Goal: Task Accomplishment & Management: Complete application form

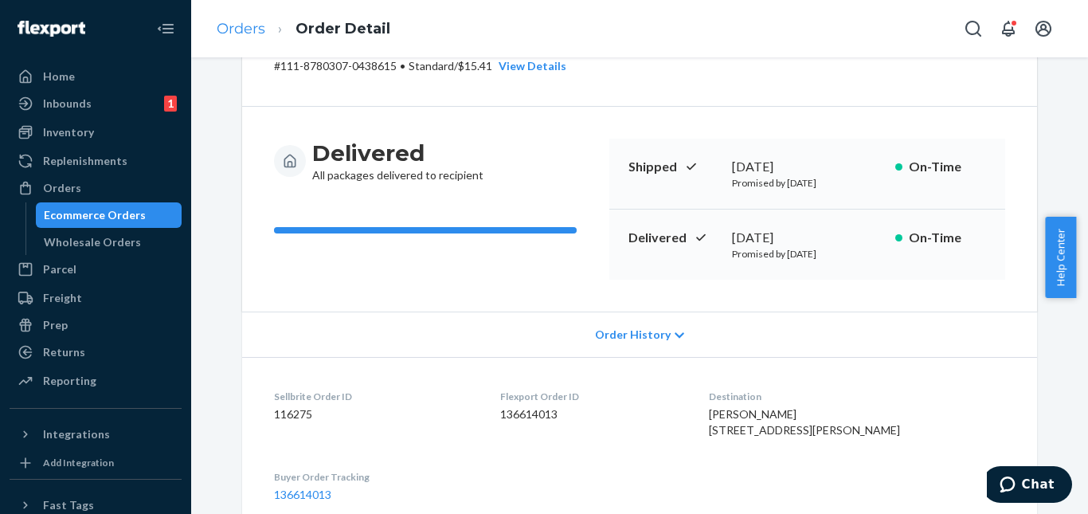
scroll to position [80, 0]
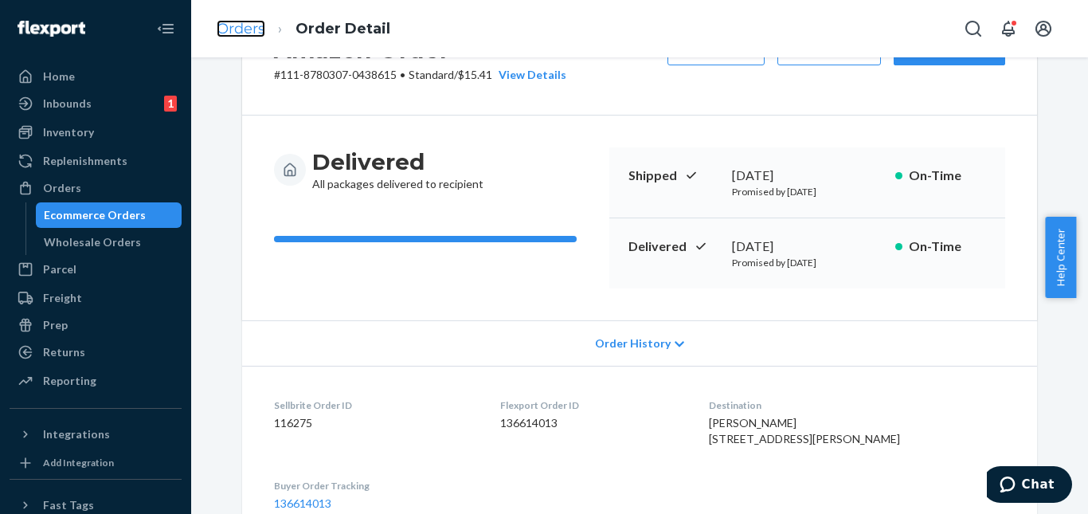
click at [233, 29] on link "Orders" at bounding box center [241, 29] width 49 height 18
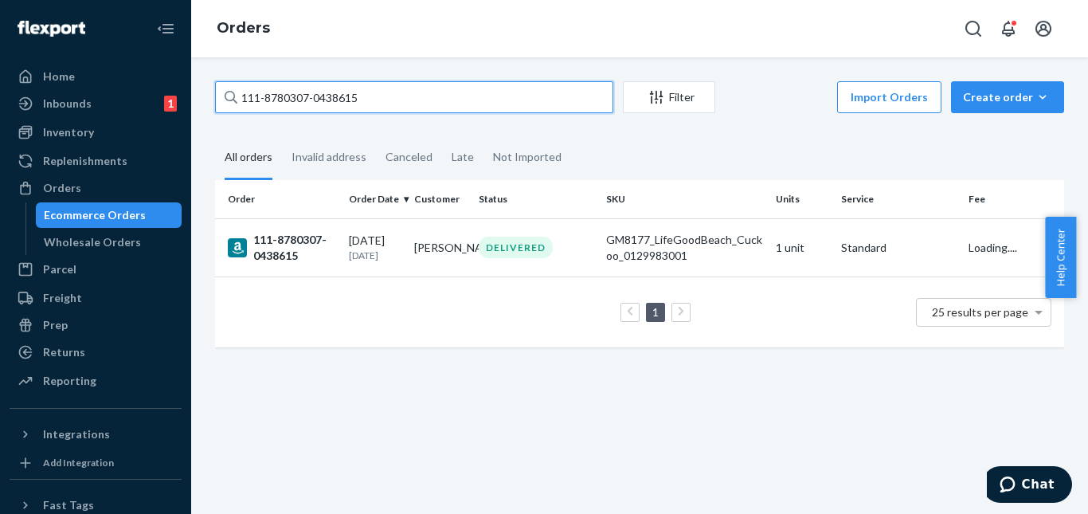
click at [378, 96] on input "111-8780307-0438615" at bounding box center [414, 97] width 398 height 32
paste input "4-3349438-4403458"
type input "114-3349438-4403458"
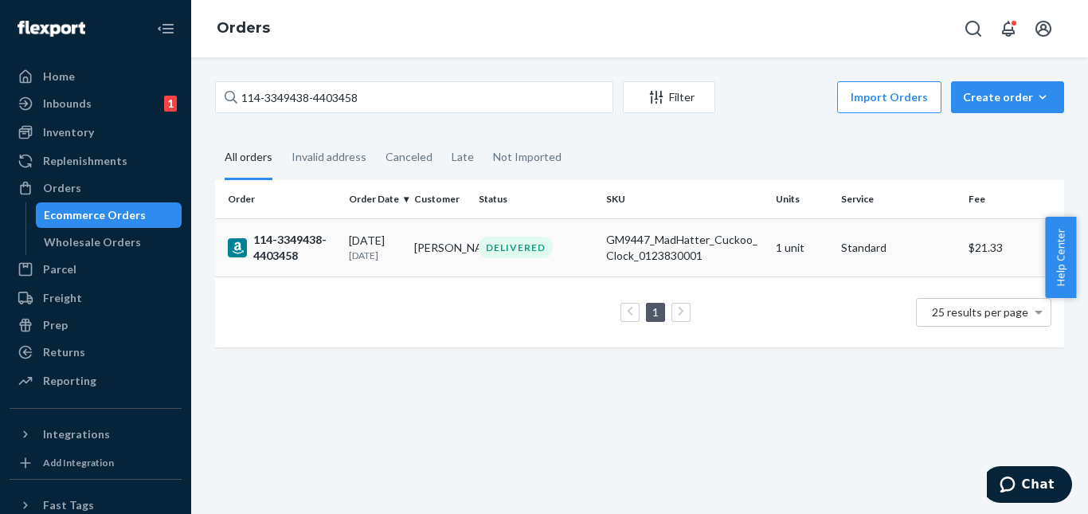
click at [402, 245] on div "[DATE] [DATE]" at bounding box center [375, 247] width 53 height 29
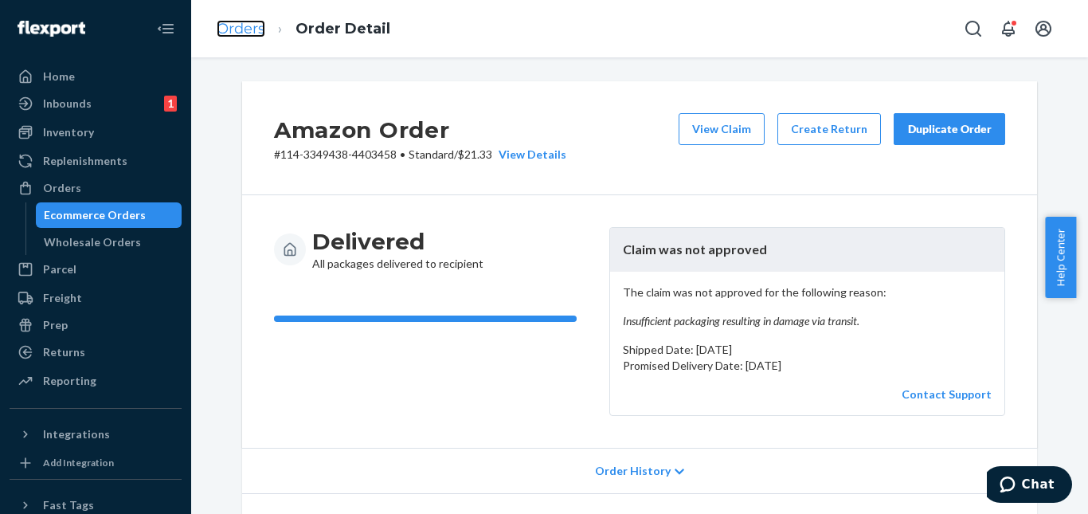
click at [241, 36] on link "Orders" at bounding box center [241, 29] width 49 height 18
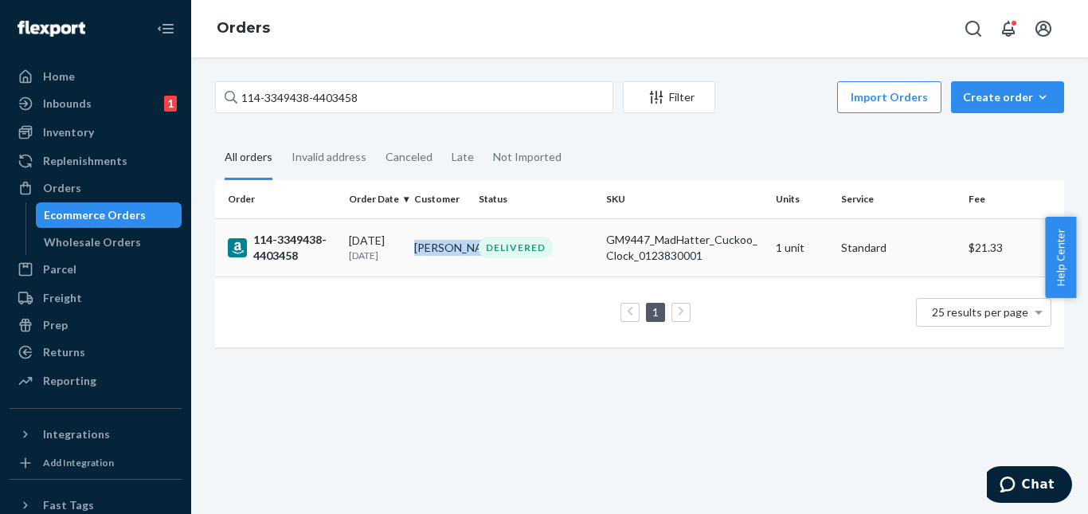
drag, startPoint x: 409, startPoint y: 237, endPoint x: 453, endPoint y: 261, distance: 50.3
click at [453, 261] on td "[PERSON_NAME]" at bounding box center [440, 247] width 65 height 58
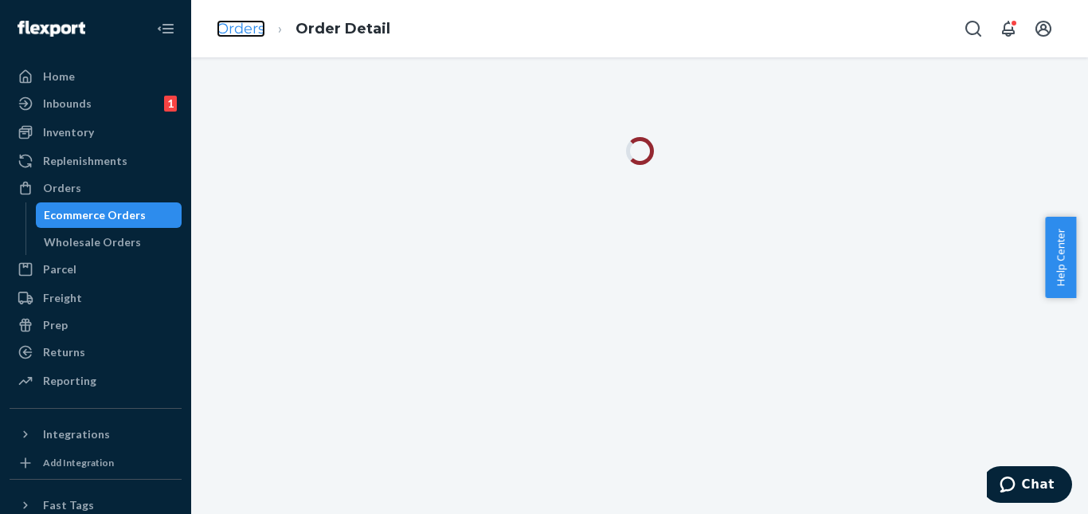
click at [256, 28] on link "Orders" at bounding box center [241, 29] width 49 height 18
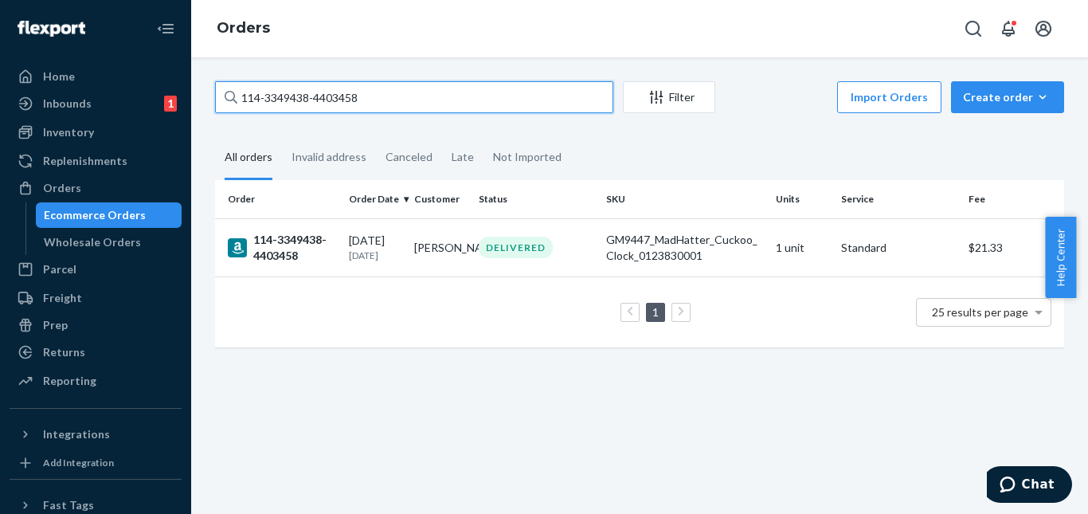
click at [438, 104] on input "114-3349438-4403458" at bounding box center [414, 97] width 398 height 32
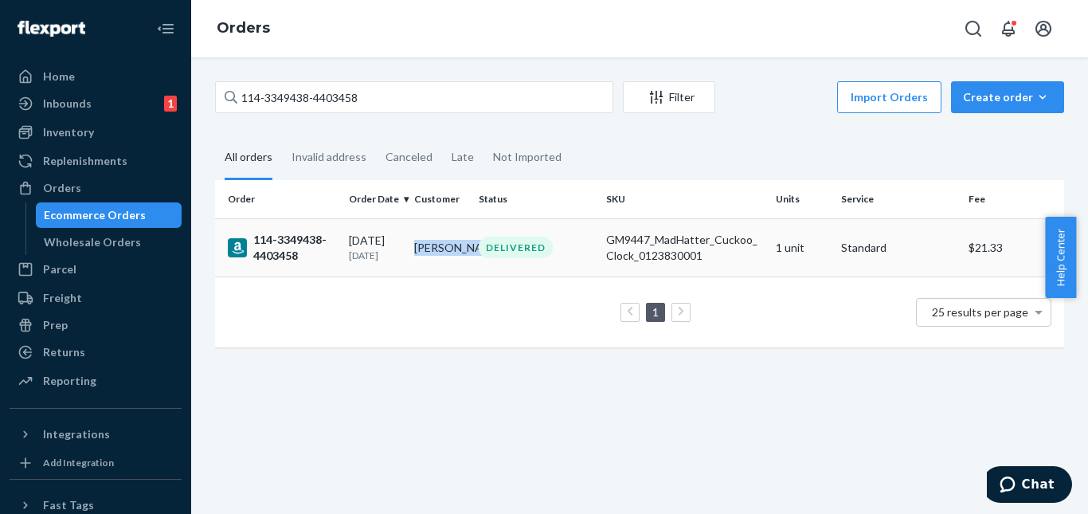
copy td "[PERSON_NAME]"
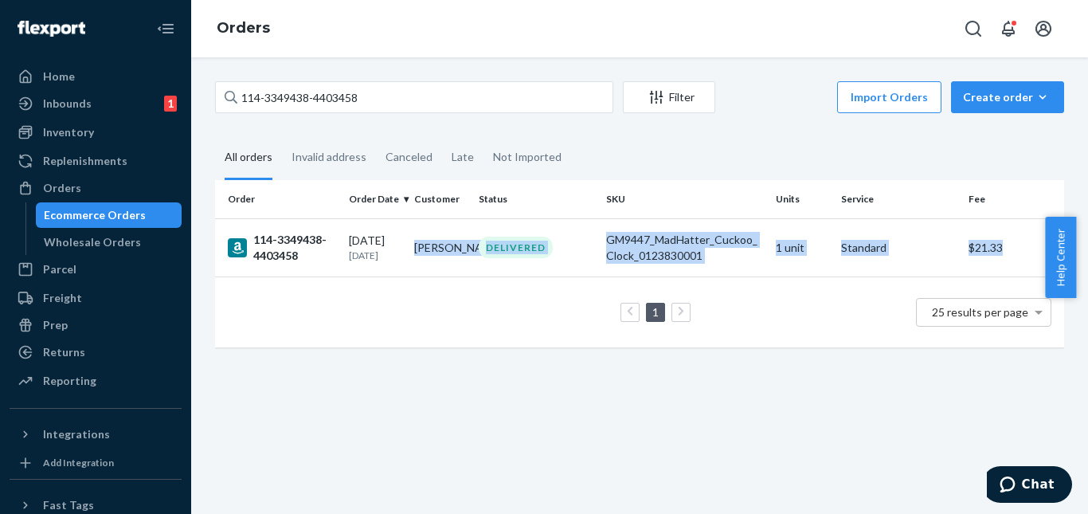
drag, startPoint x: 414, startPoint y: 240, endPoint x: 446, endPoint y: 296, distance: 65.3
click at [446, 295] on table "Order Order Date Customer Status SKU Units Service Fee 114-3349438-4403458 [DAT…" at bounding box center [639, 263] width 849 height 167
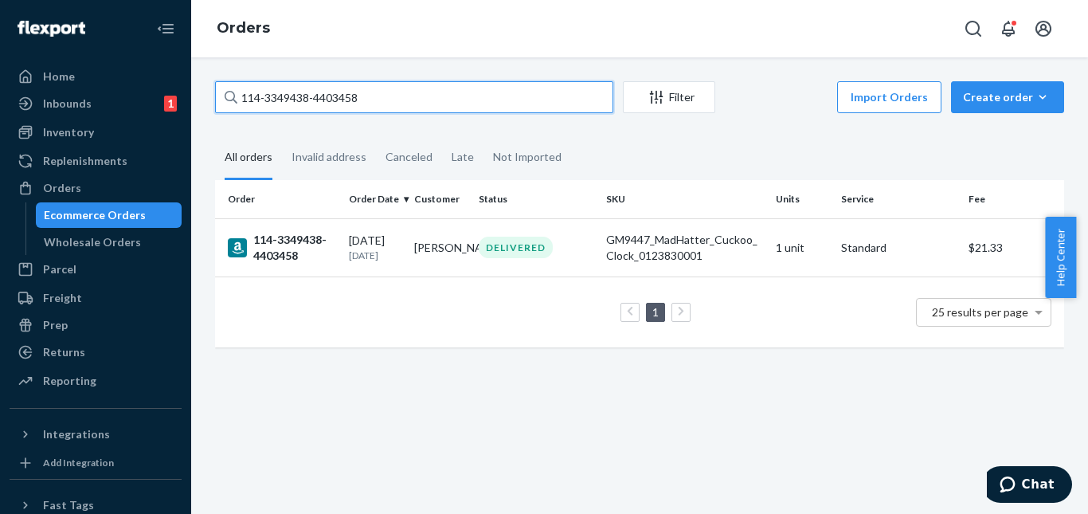
click at [406, 98] on input "114-3349438-4403458" at bounding box center [414, 97] width 398 height 32
paste input "[PERSON_NAME]"
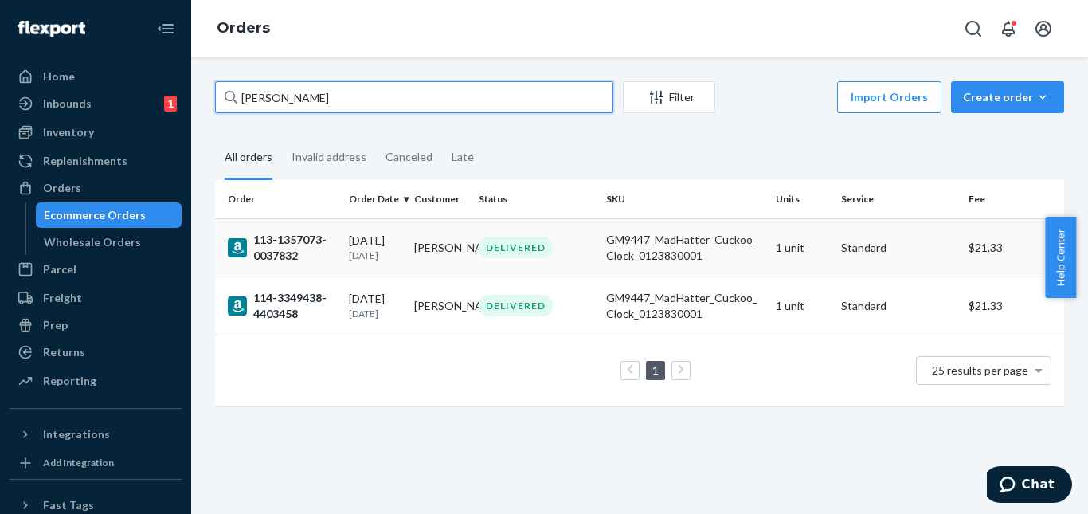
type input "[PERSON_NAME]"
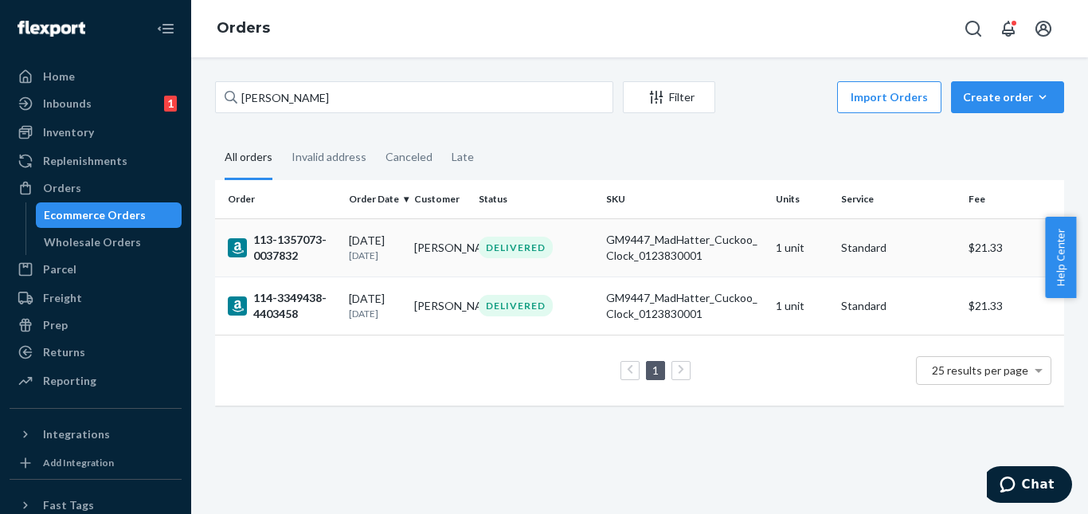
click at [472, 265] on td "DELIVERED" at bounding box center [535, 247] width 127 height 58
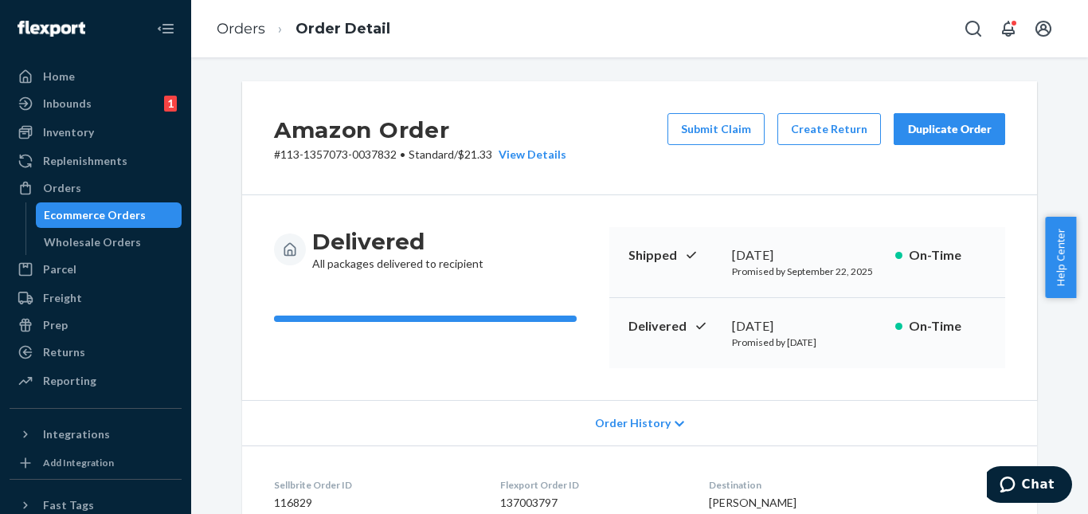
click at [614, 143] on div "Amazon Order # 113-1357073-0037832 • Standard / $21.33 View Details Submit Clai…" at bounding box center [639, 138] width 795 height 114
click at [977, 134] on div "Duplicate Order" at bounding box center [950, 129] width 84 height 16
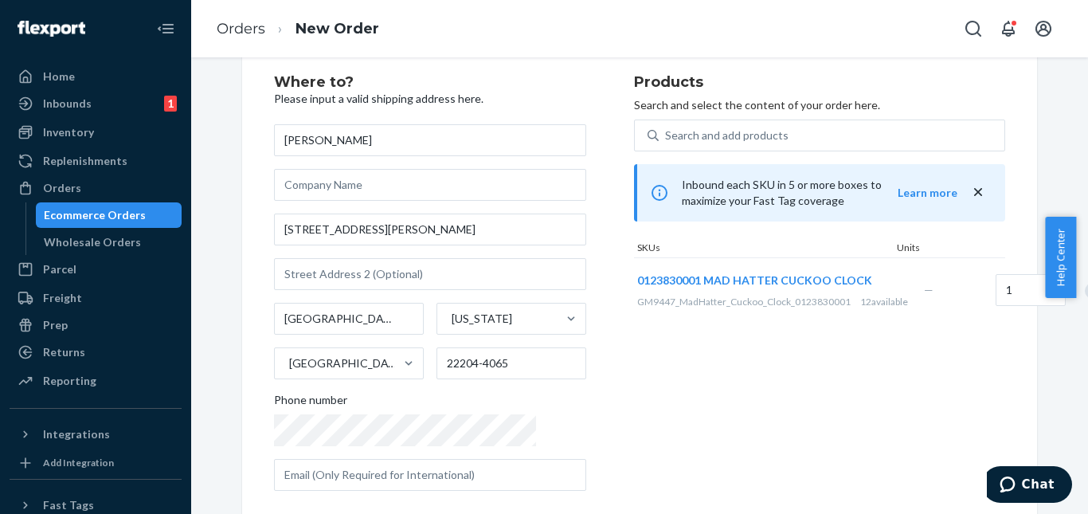
scroll to position [60, 0]
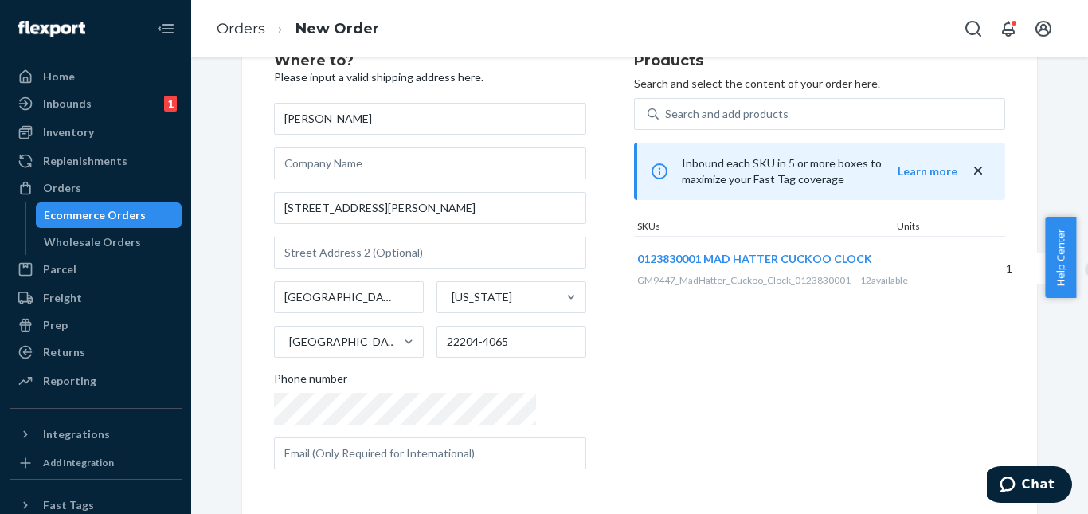
click at [970, 170] on icon "close" at bounding box center [978, 171] width 16 height 16
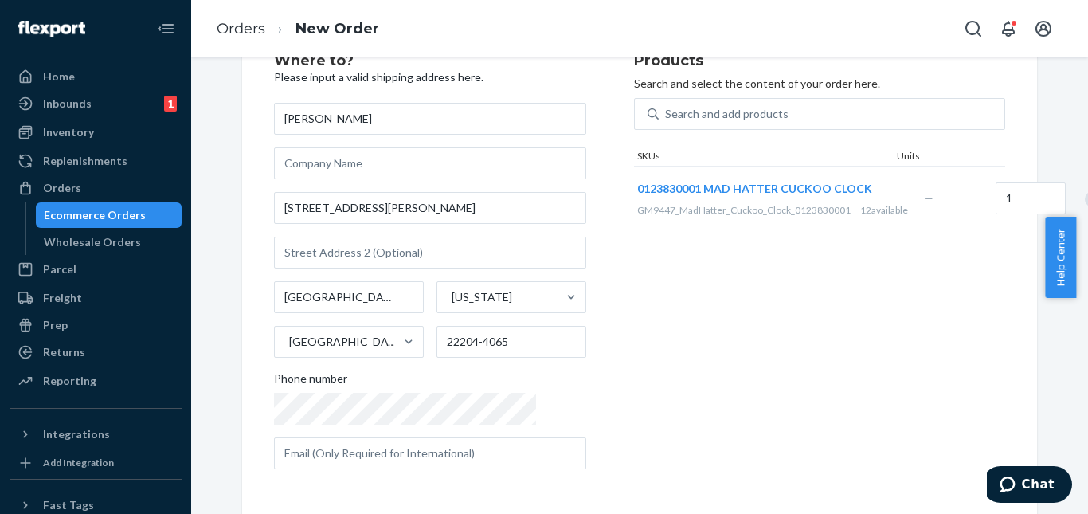
click at [188, 417] on div "Home Inbounds 1 Shipping Plans Problems 1 Inventory Products Replenishments Ord…" at bounding box center [544, 257] width 1088 height 514
click at [634, 382] on div "Products Search and select the content of your order here. Search and add produ…" at bounding box center [819, 267] width 371 height 429
click at [634, 388] on div "Products Search and select the content of your order here. Search and add produ…" at bounding box center [819, 267] width 371 height 429
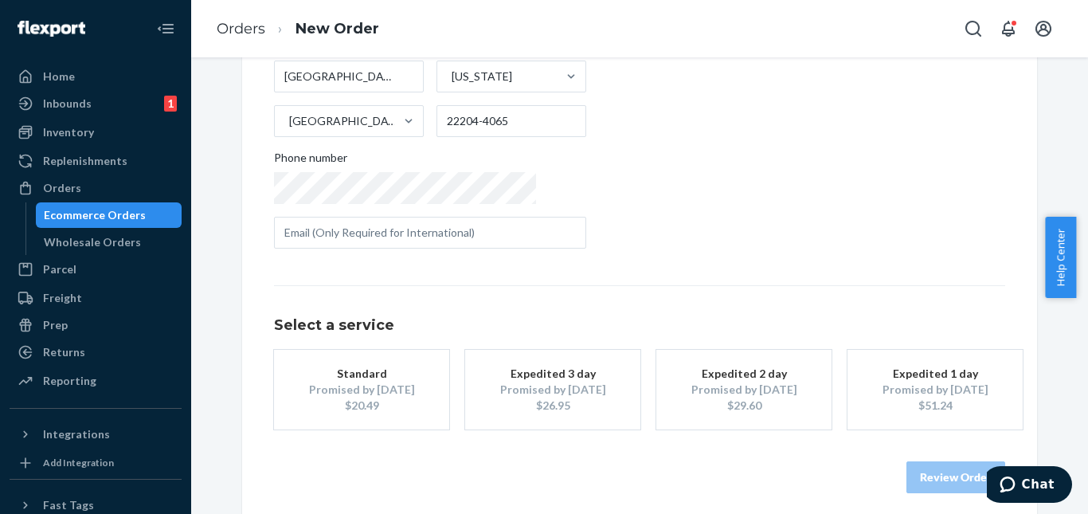
scroll to position [292, 0]
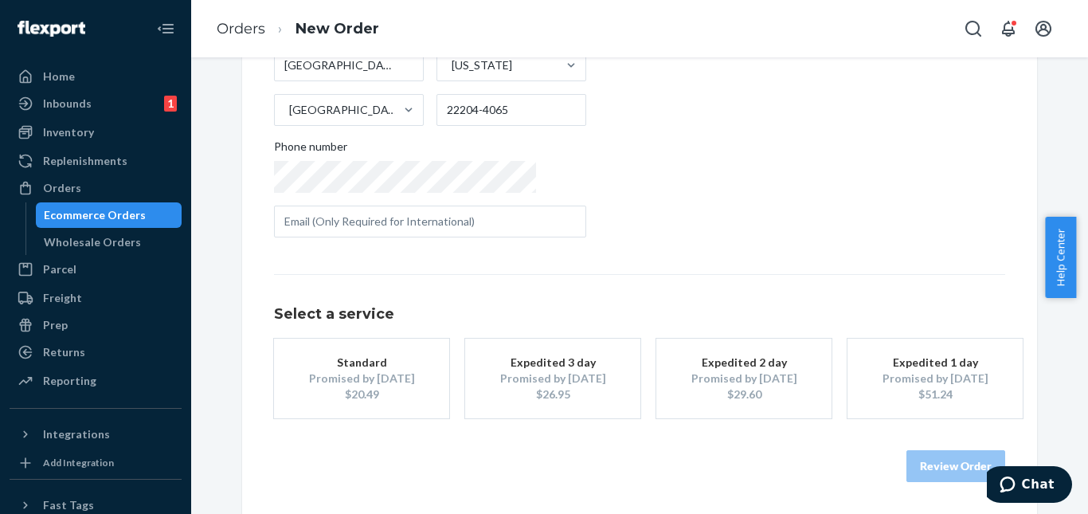
click at [322, 368] on div "Standard" at bounding box center [361, 363] width 127 height 16
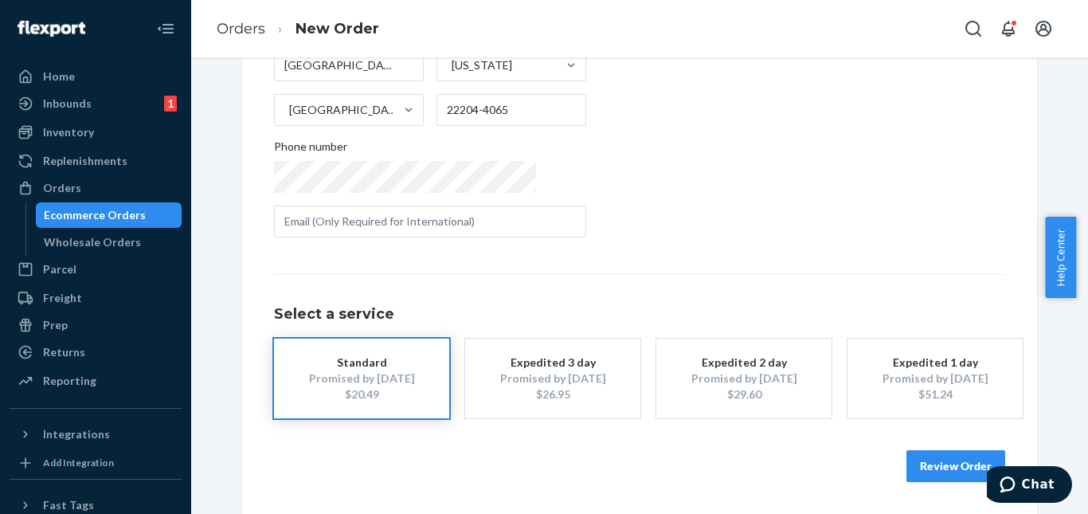
click at [936, 460] on button "Review Order" at bounding box center [956, 466] width 99 height 32
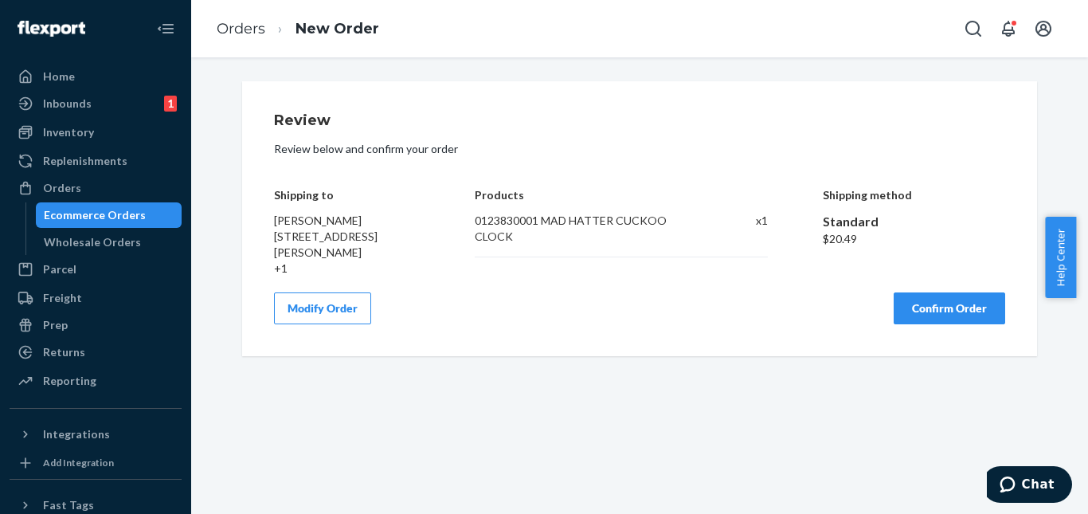
scroll to position [0, 0]
click at [347, 304] on button "Modify Order" at bounding box center [322, 308] width 97 height 32
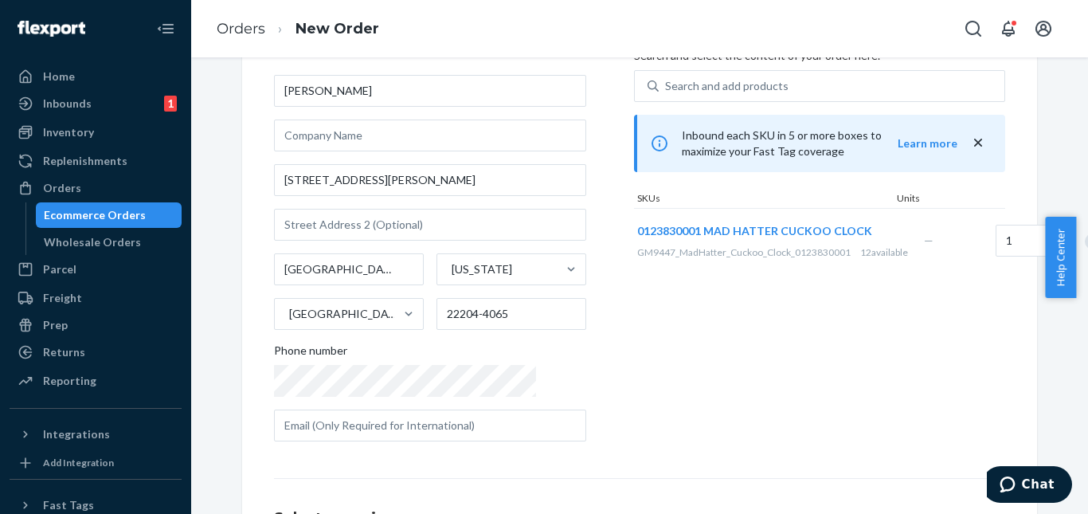
scroll to position [80, 0]
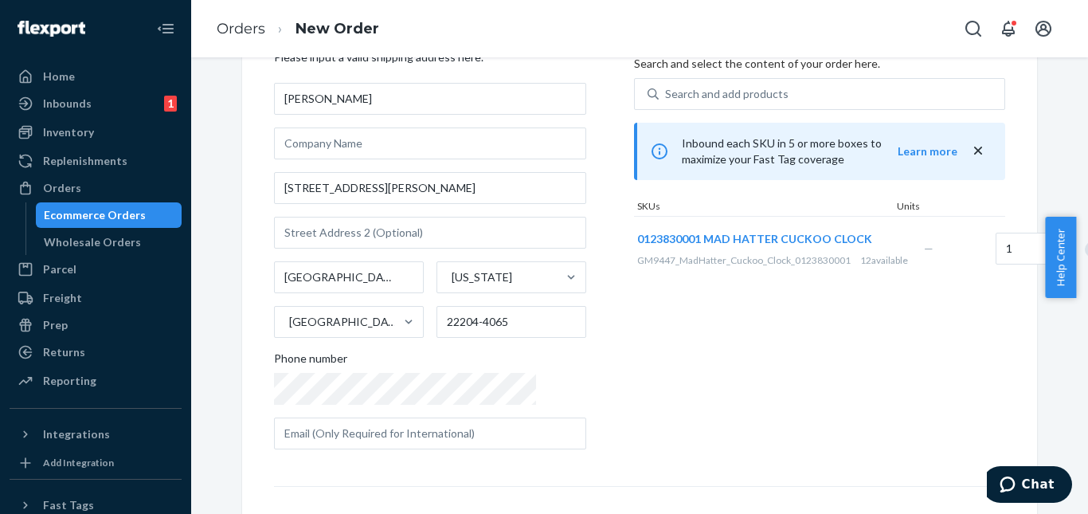
click at [1039, 187] on div "Where to? Please input a valid shipping address here. [PERSON_NAME] [STREET_ADD…" at bounding box center [639, 364] width 819 height 724
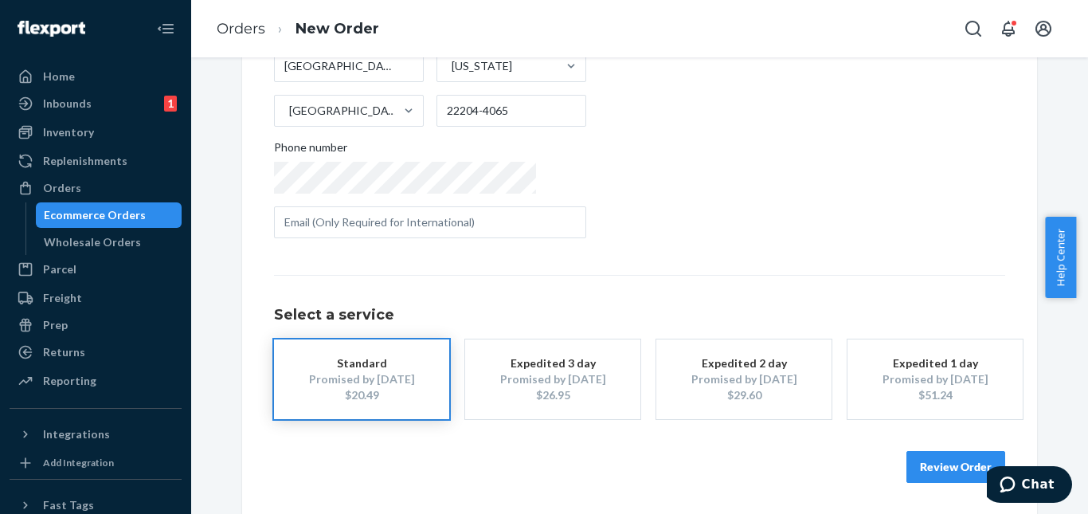
scroll to position [292, 0]
click at [952, 461] on button "Review Order" at bounding box center [956, 466] width 99 height 32
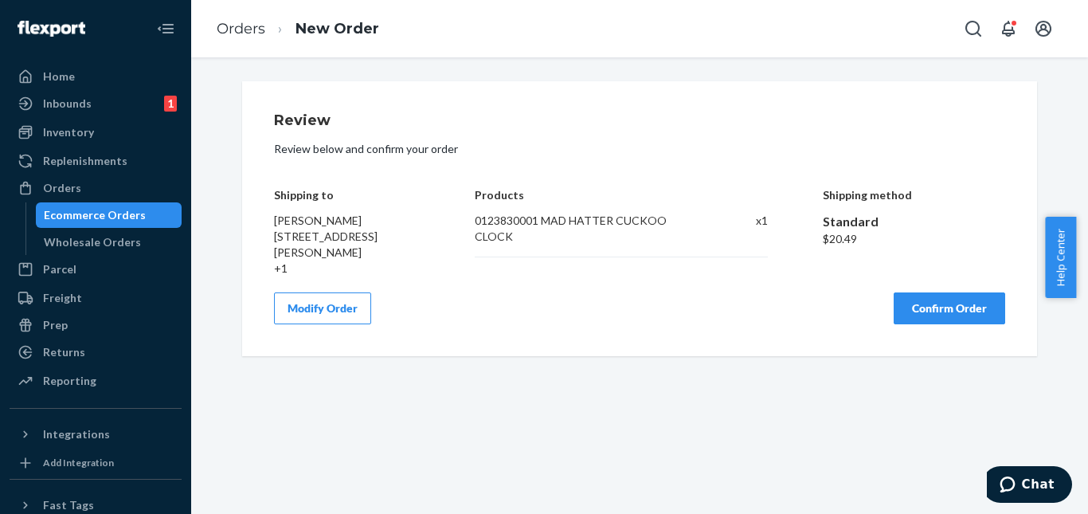
scroll to position [0, 0]
click at [930, 308] on button "Confirm Order" at bounding box center [950, 308] width 112 height 32
